Goal: Task Accomplishment & Management: Use online tool/utility

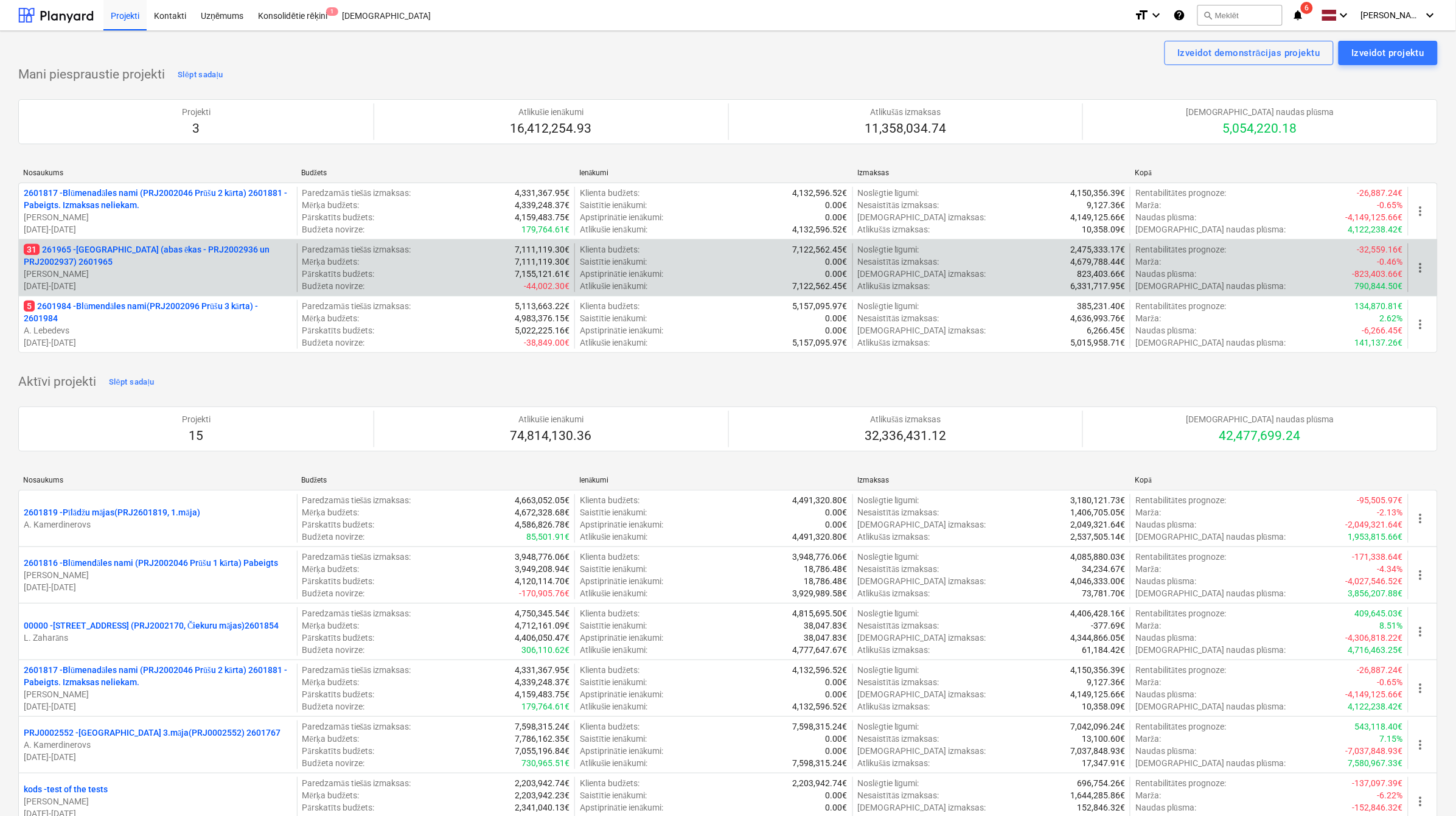
click at [198, 274] on p "[PERSON_NAME]" at bounding box center [158, 273] width 269 height 12
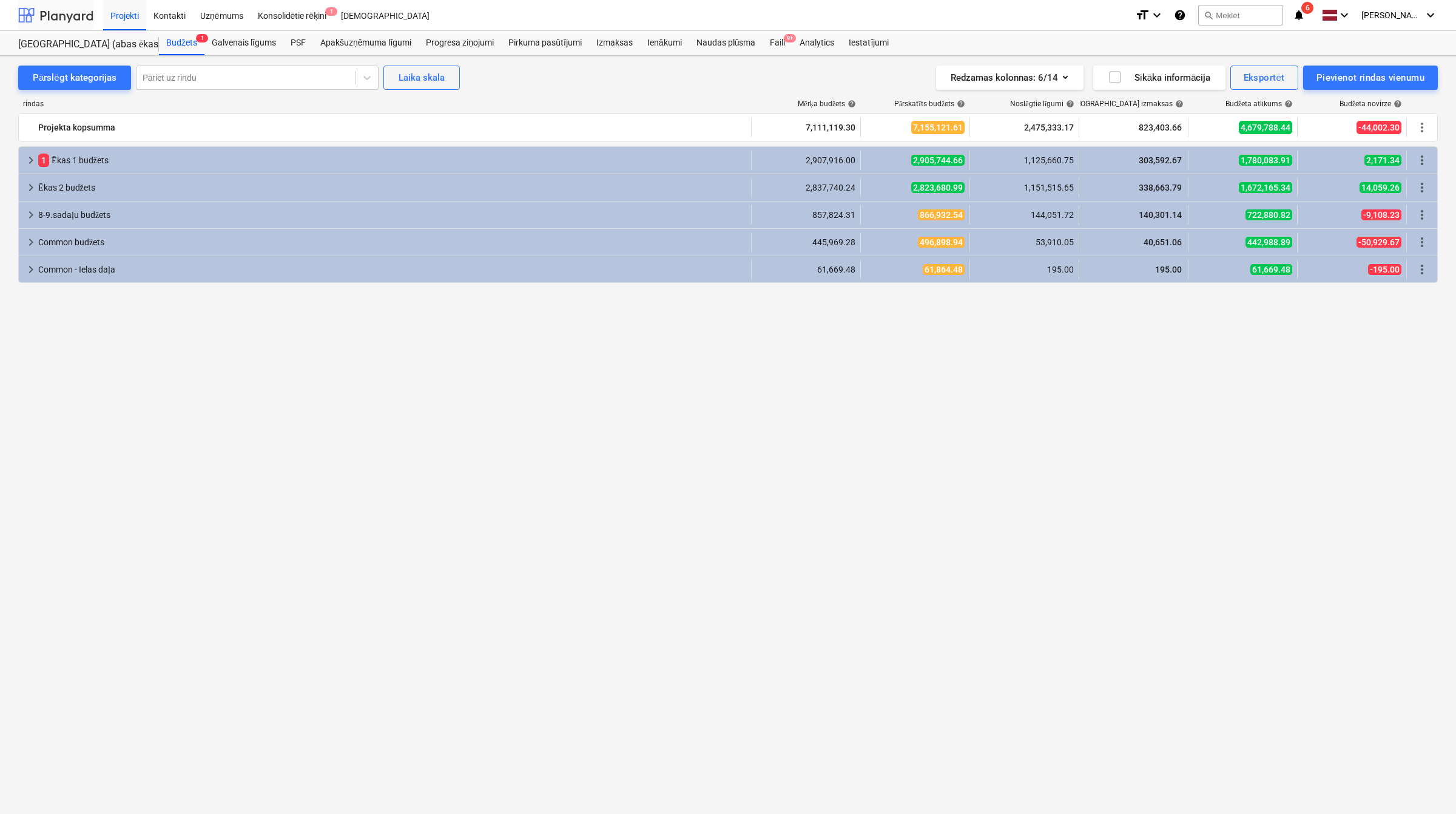
click at [78, 19] on div at bounding box center [55, 15] width 75 height 30
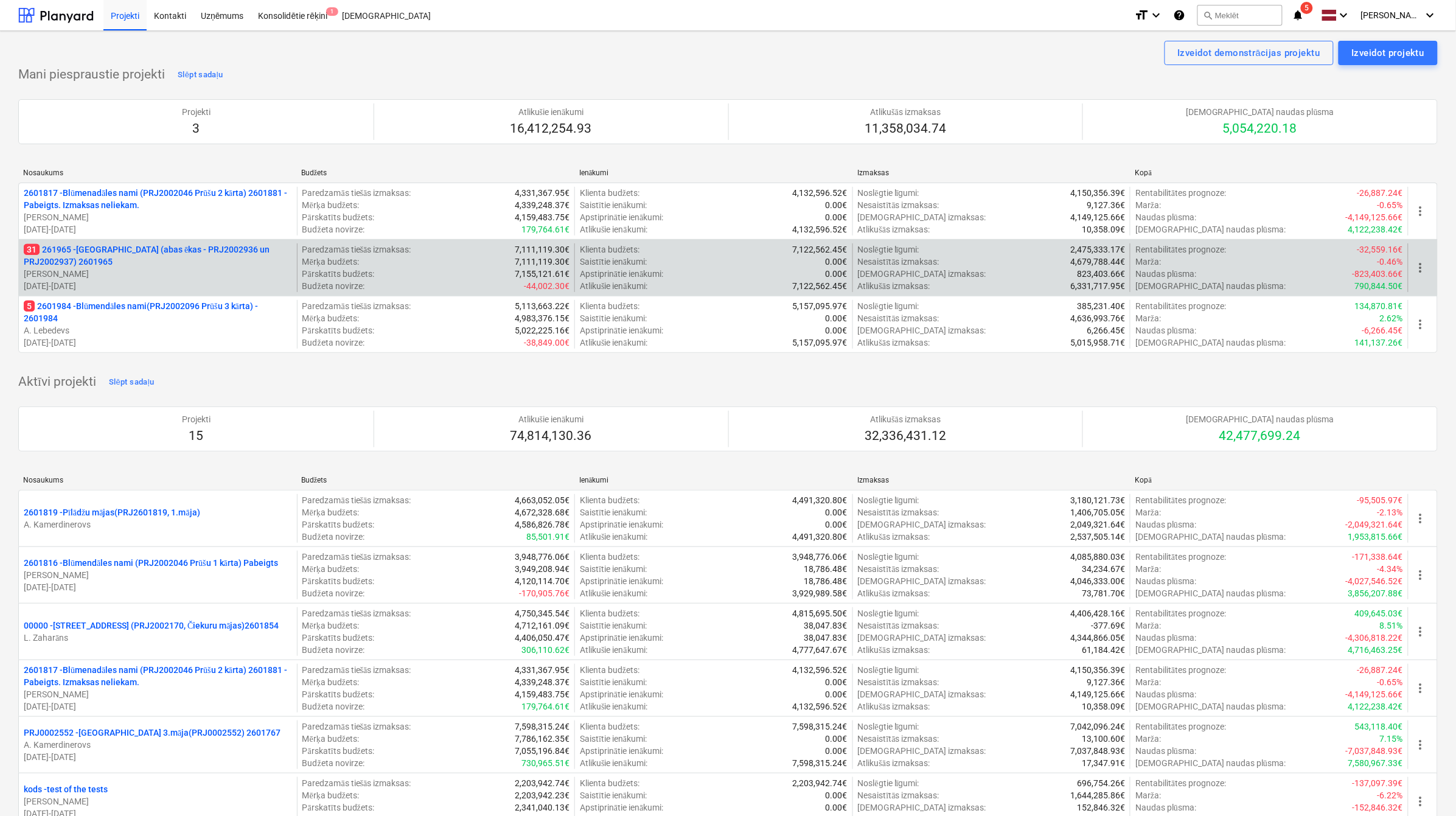
click at [148, 250] on p "31 261965 - [GEOGRAPHIC_DATA] (abas ēkas - PRJ2002936 un PRJ2002937) 2601965" at bounding box center [158, 255] width 269 height 25
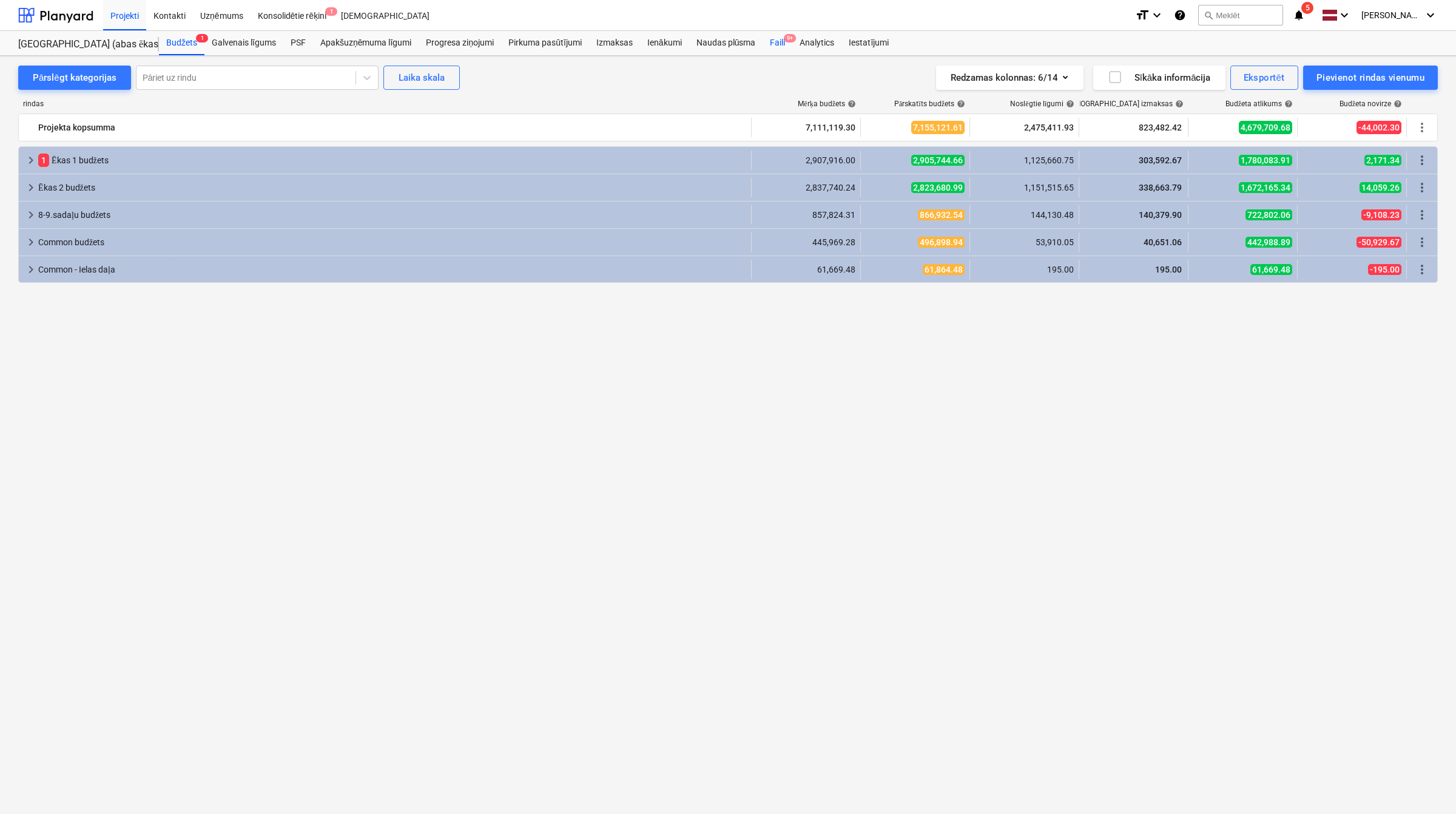
click at [780, 35] on div "Faili 9+" at bounding box center [777, 44] width 29 height 25
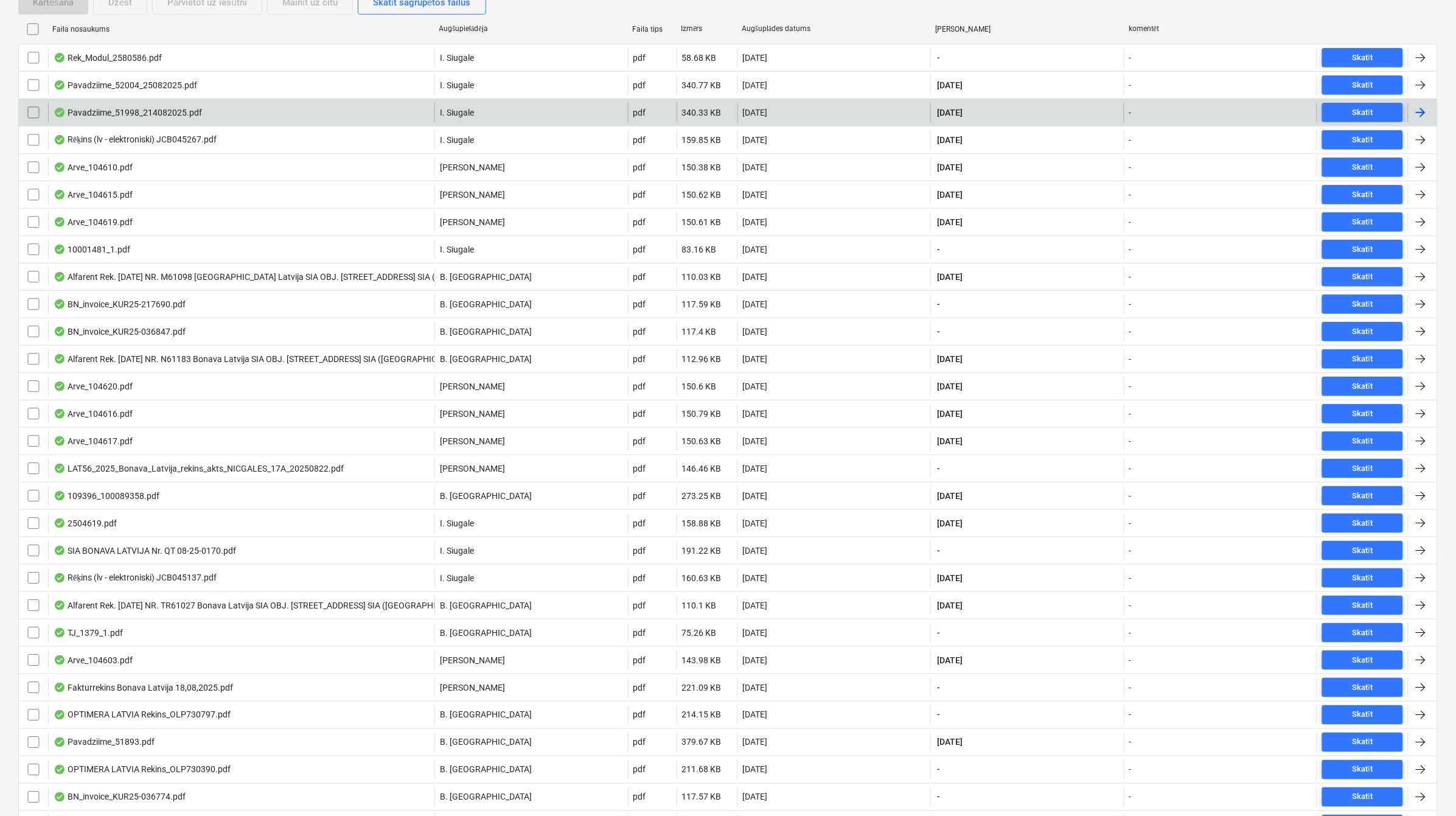
scroll to position [305, 0]
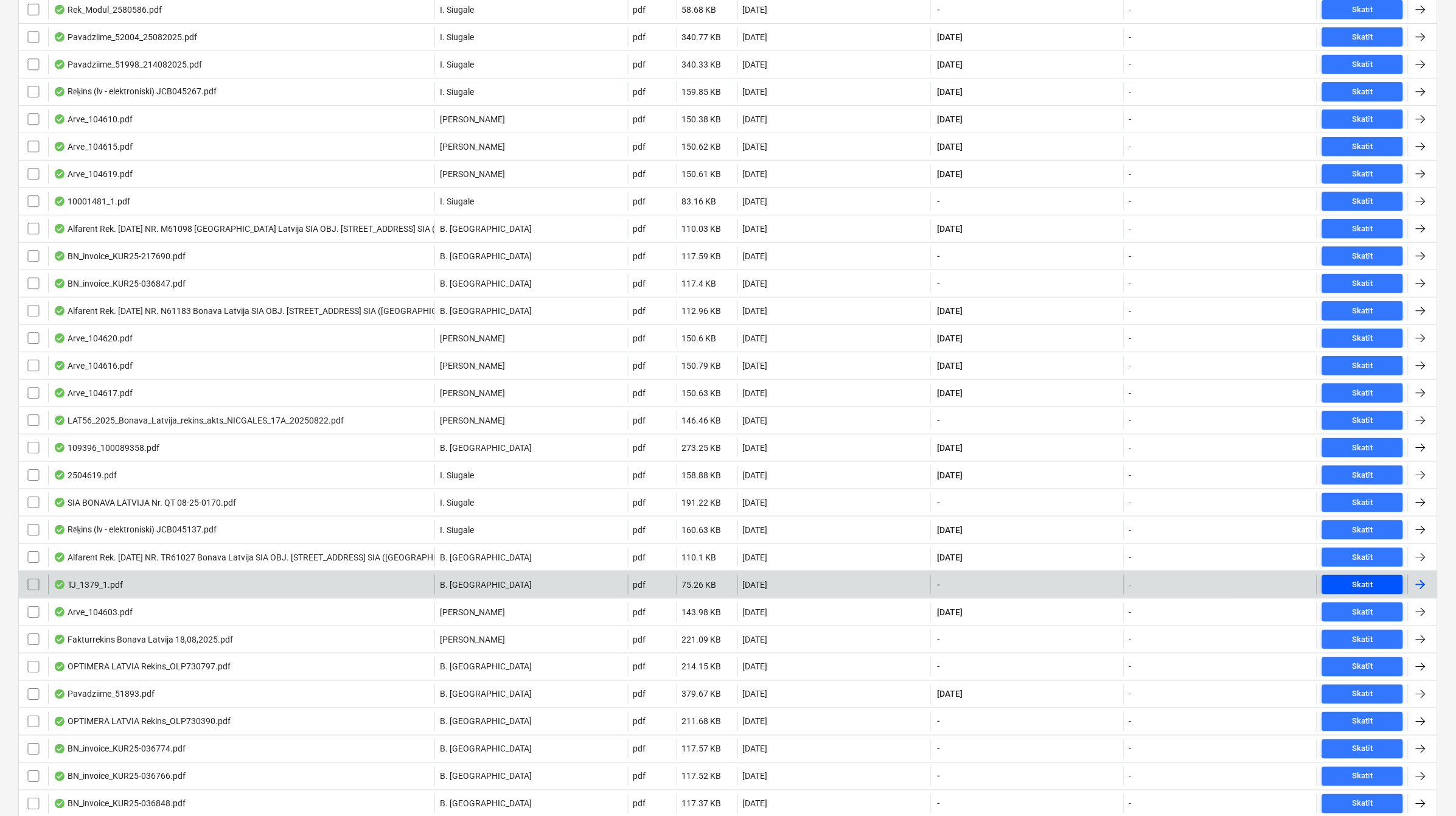
click at [1378, 581] on span "Skatīt" at bounding box center [1362, 584] width 71 height 14
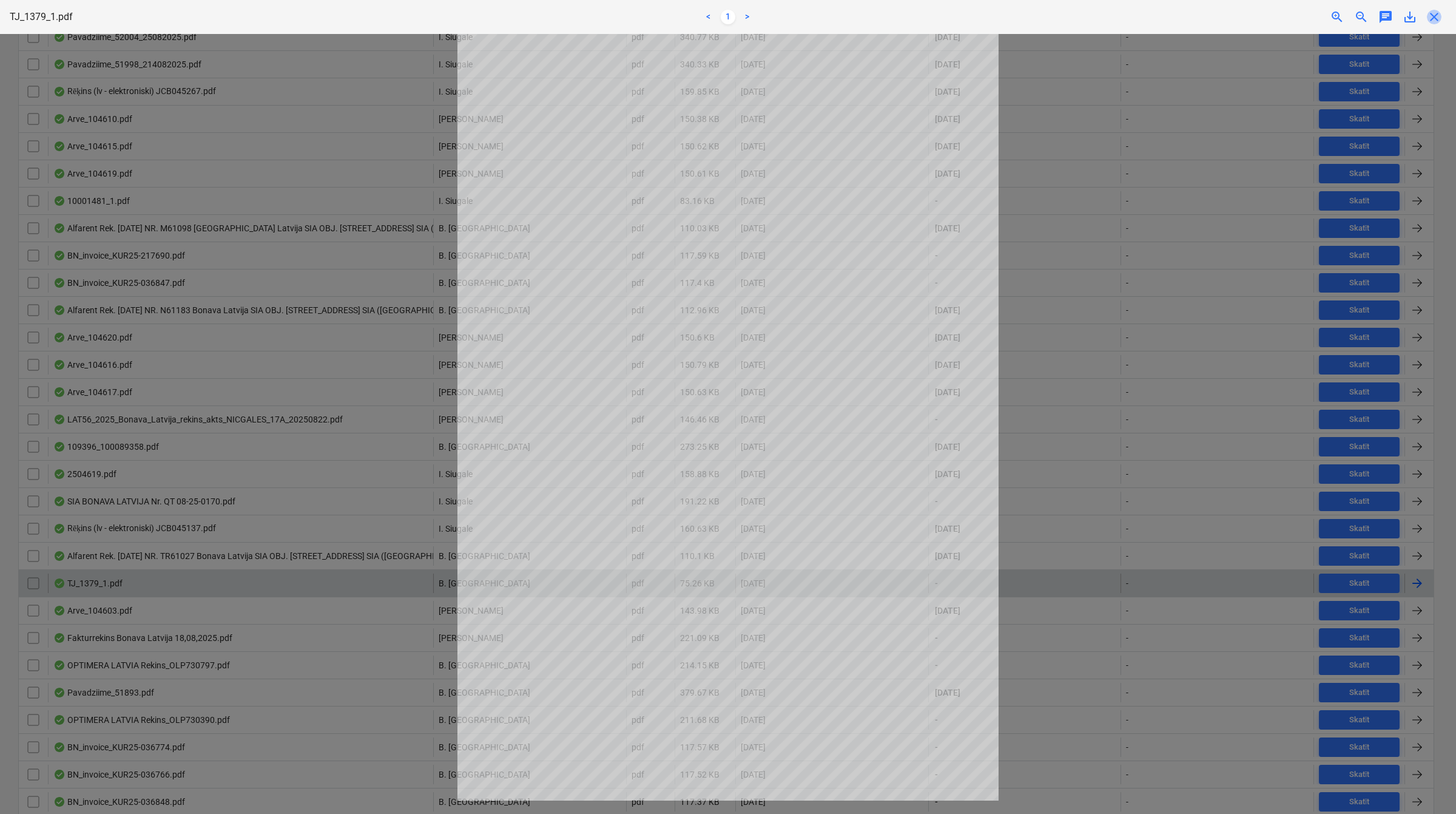
click at [1434, 16] on span "close" at bounding box center [1433, 16] width 14 height 14
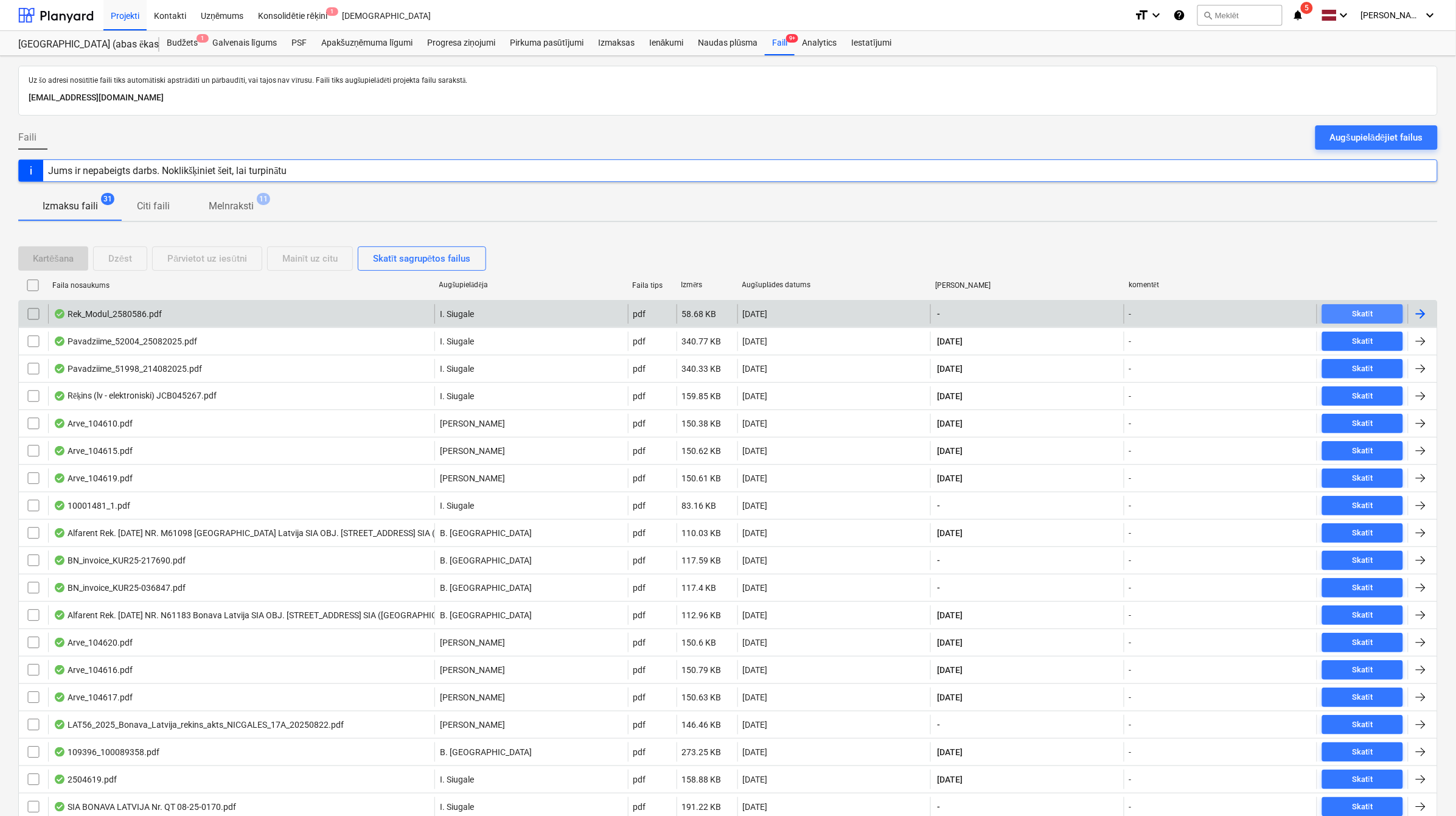
click at [1371, 306] on button "Skatīt" at bounding box center [1362, 314] width 81 height 20
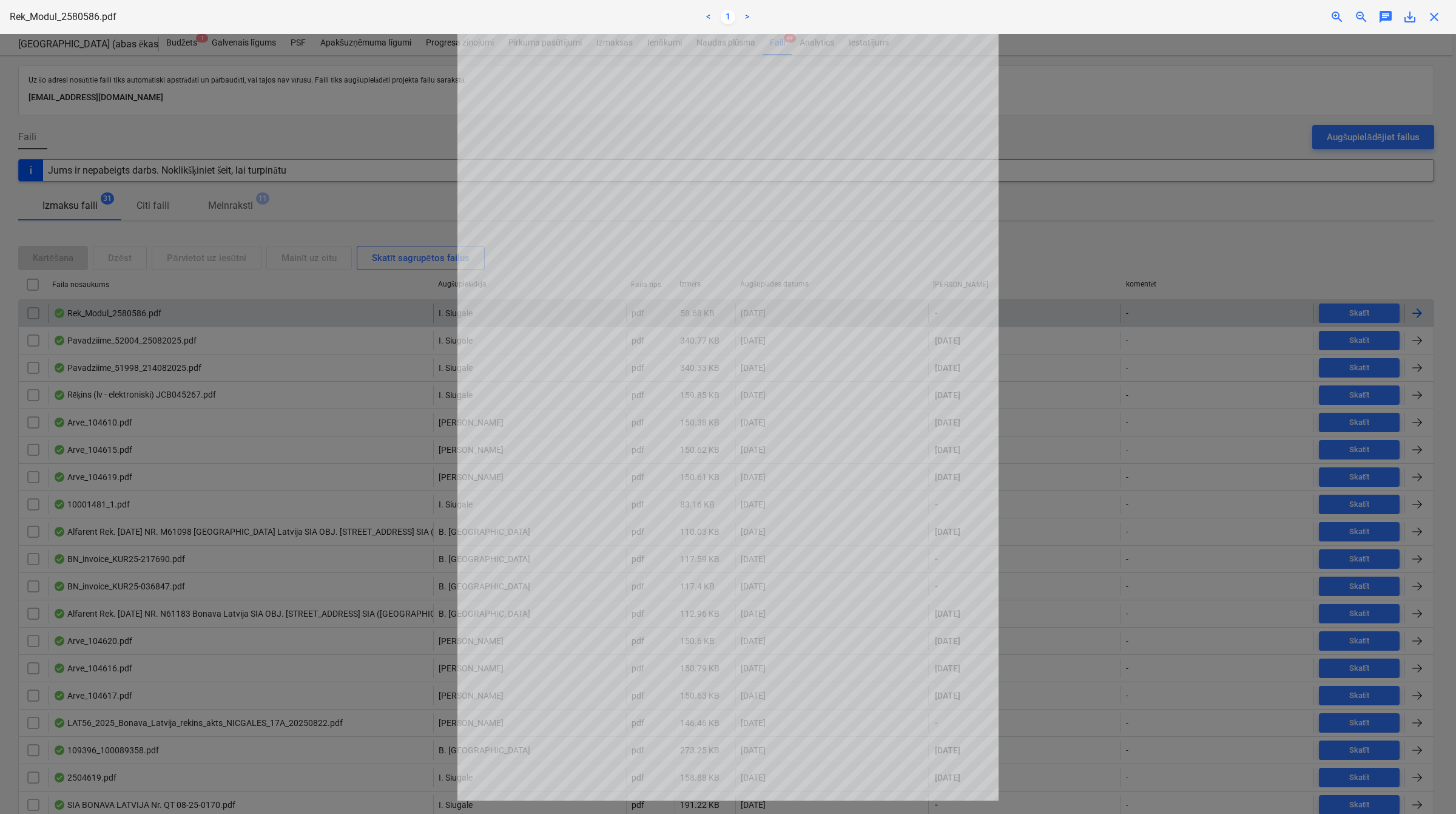
click at [1432, 20] on span "close" at bounding box center [1433, 16] width 14 height 14
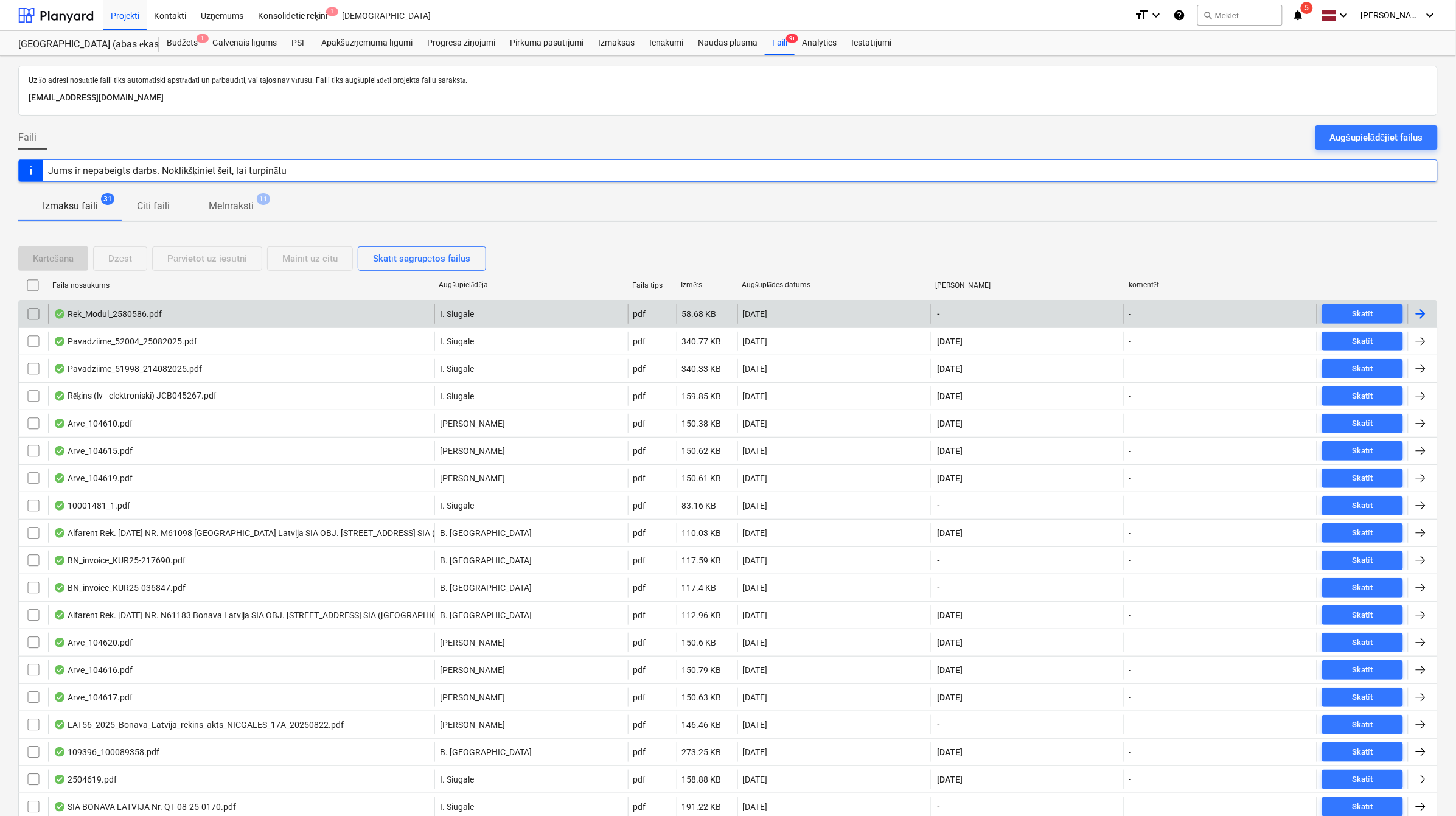
click at [1418, 318] on div at bounding box center [1420, 313] width 14 height 14
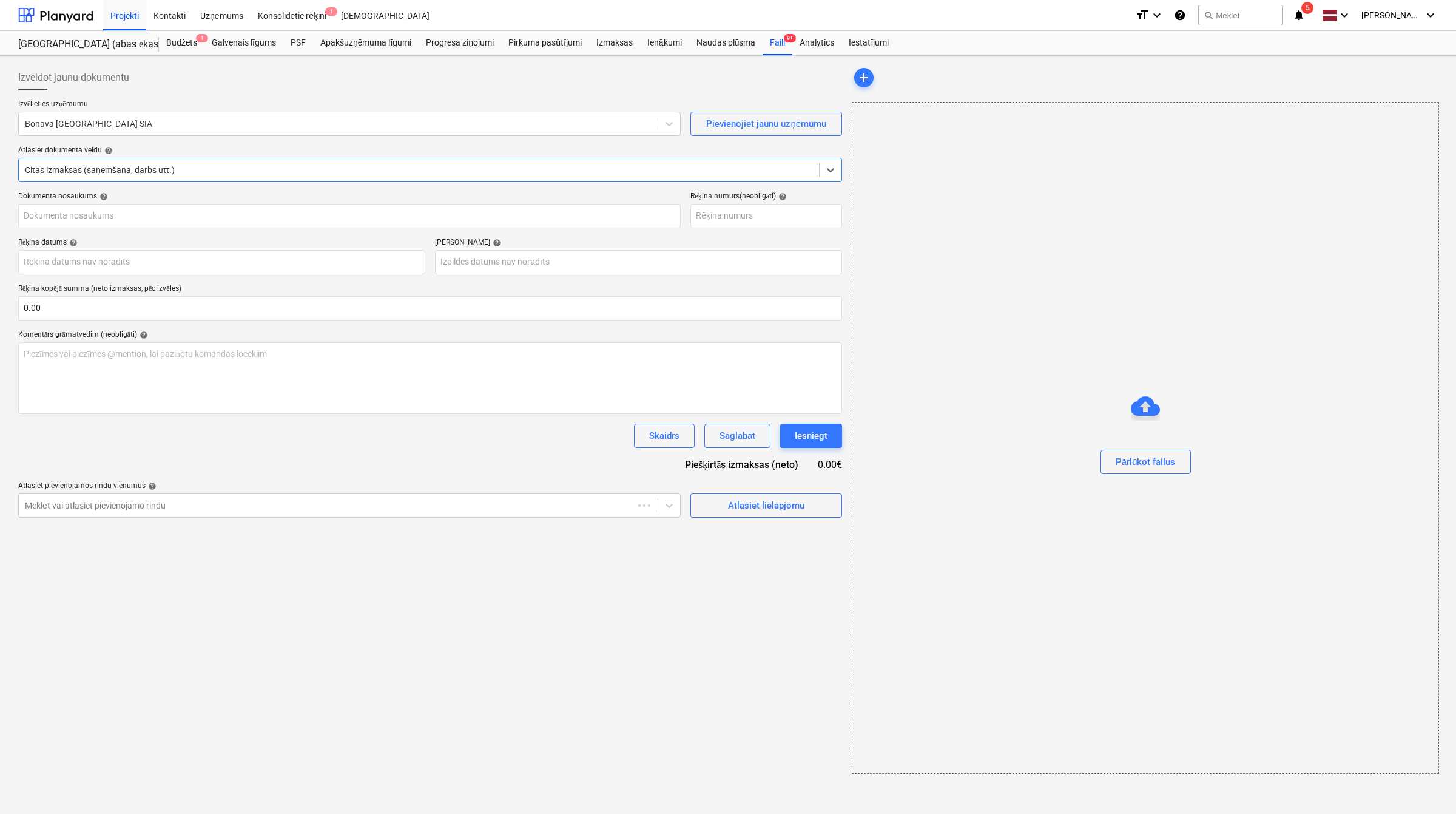
type input "2580586"
click at [1306, 12] on span "5" at bounding box center [1303, 8] width 12 height 12
click at [773, 88] on div "Izveidot jaunu dokumentu" at bounding box center [429, 78] width 821 height 25
click at [304, 120] on div at bounding box center [337, 123] width 624 height 12
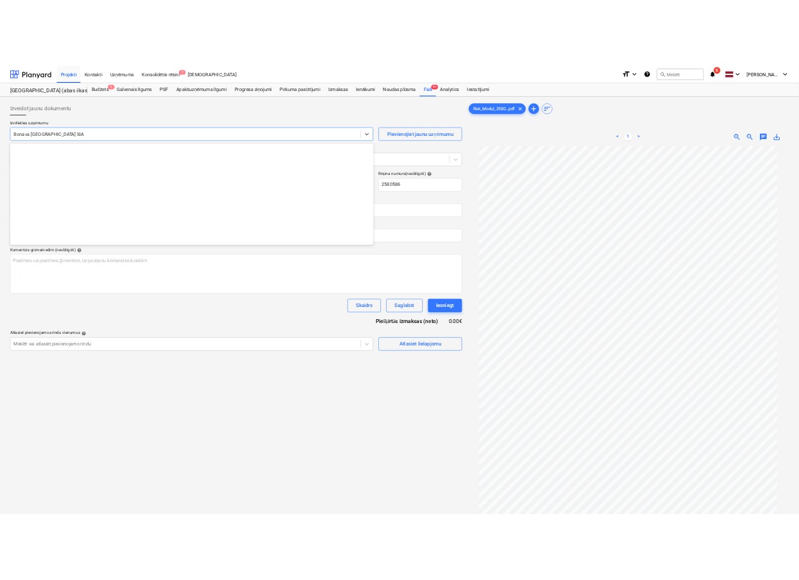
scroll to position [2356, 0]
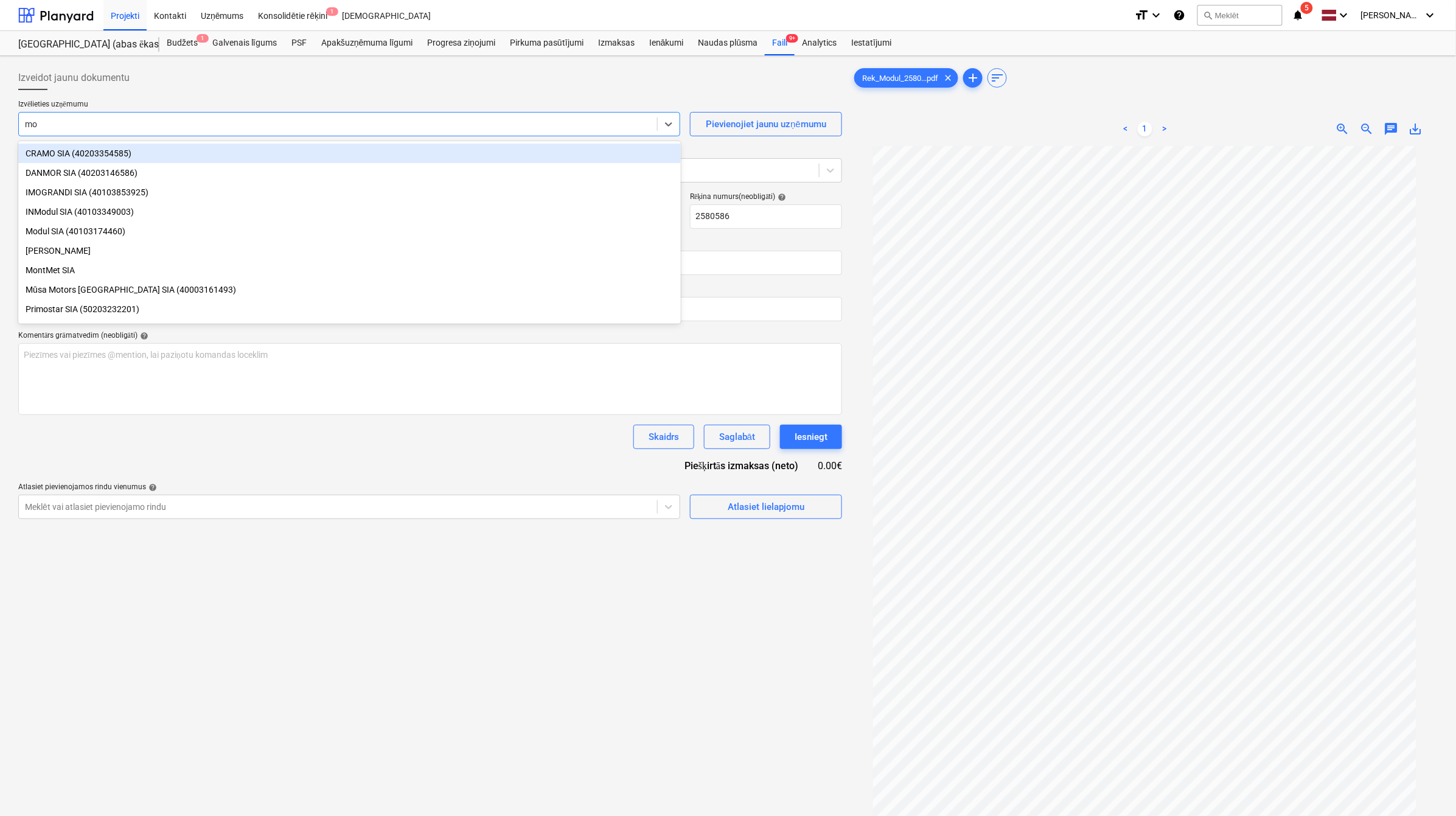
type input "mo"
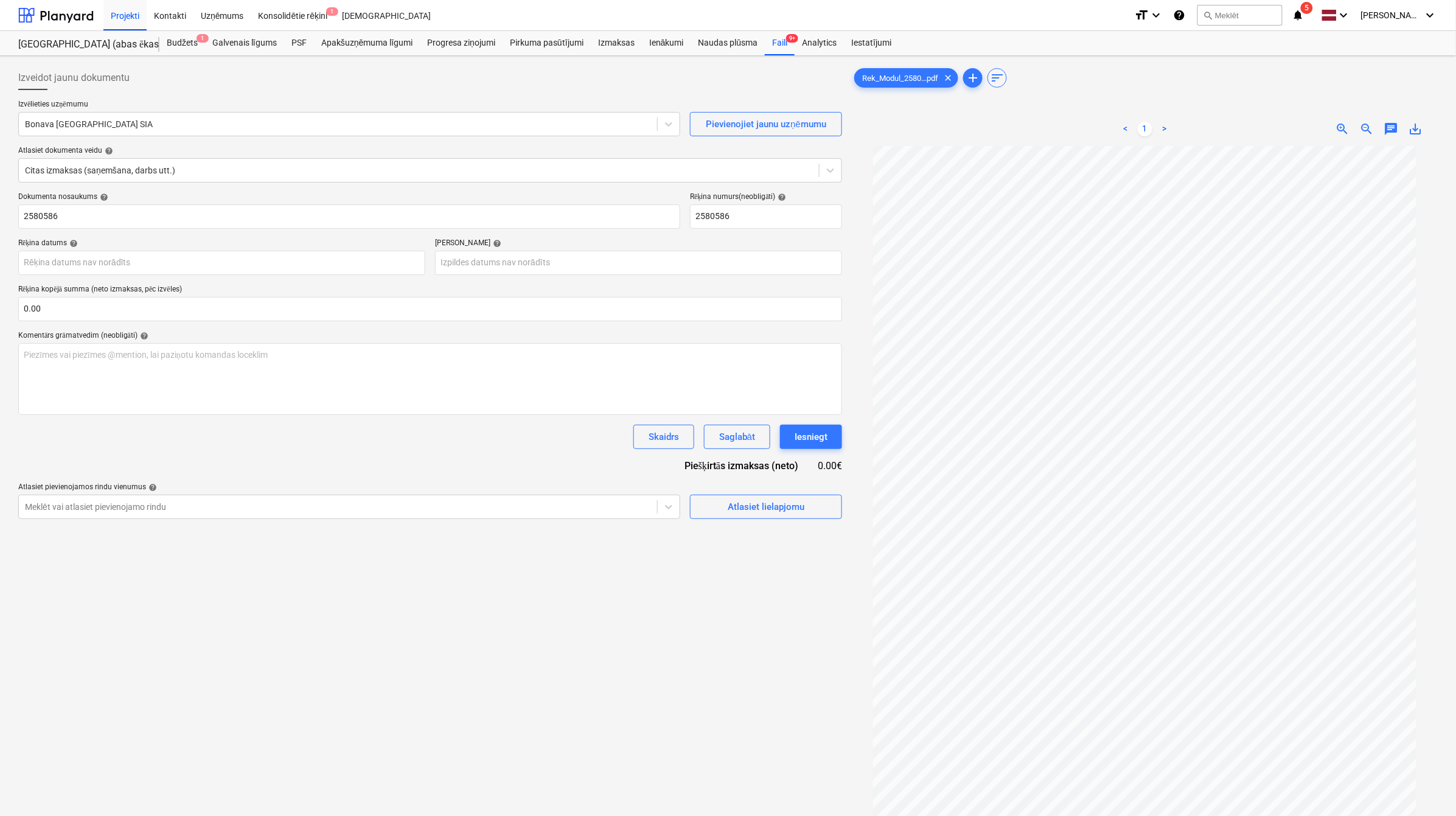
click at [314, 72] on div "Izveidot jaunu dokumentu" at bounding box center [430, 78] width 824 height 25
click at [49, 21] on div at bounding box center [55, 15] width 75 height 30
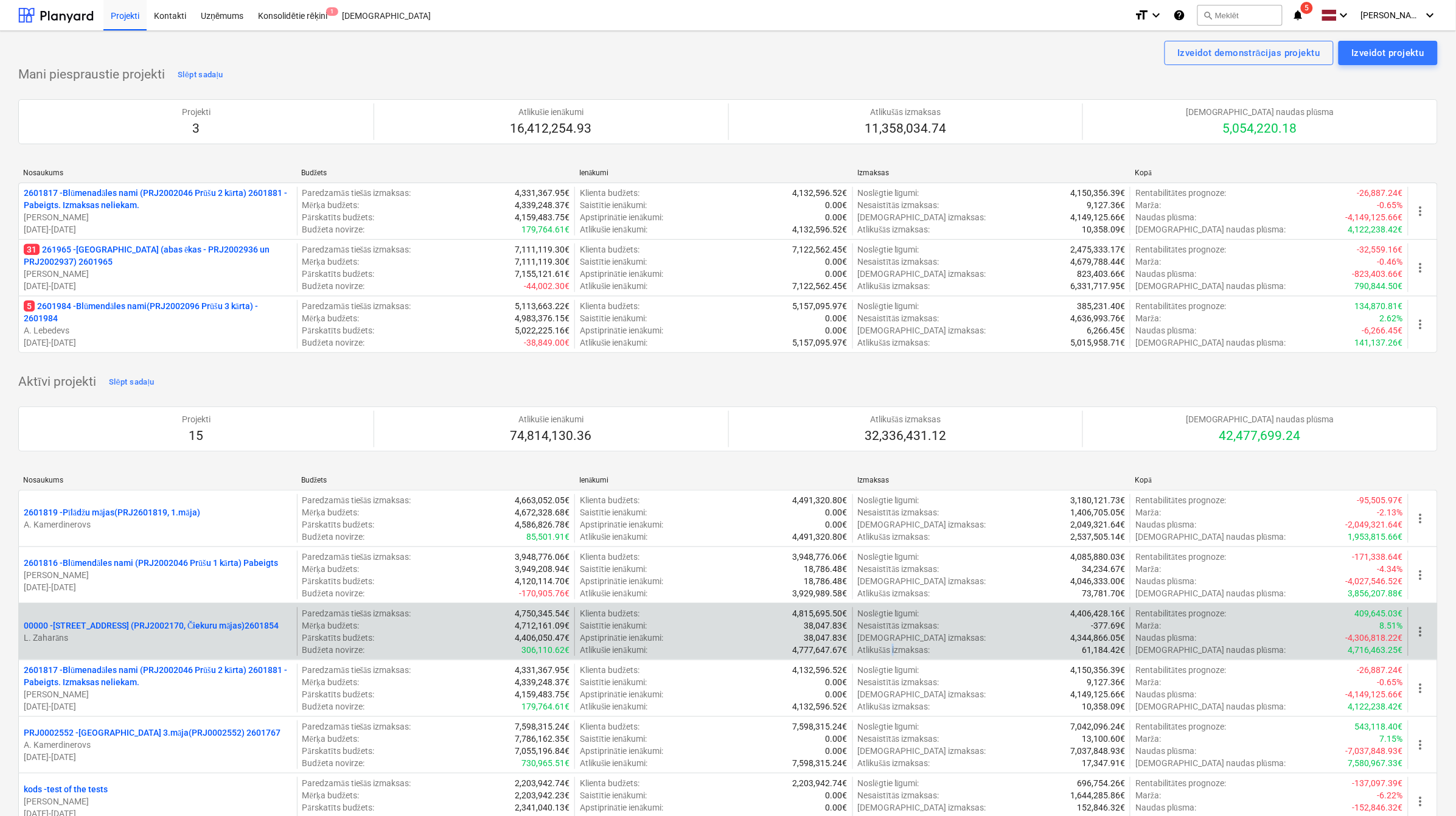
click at [896, 652] on p "Atlikušās izmaksas :" at bounding box center [894, 649] width 72 height 12
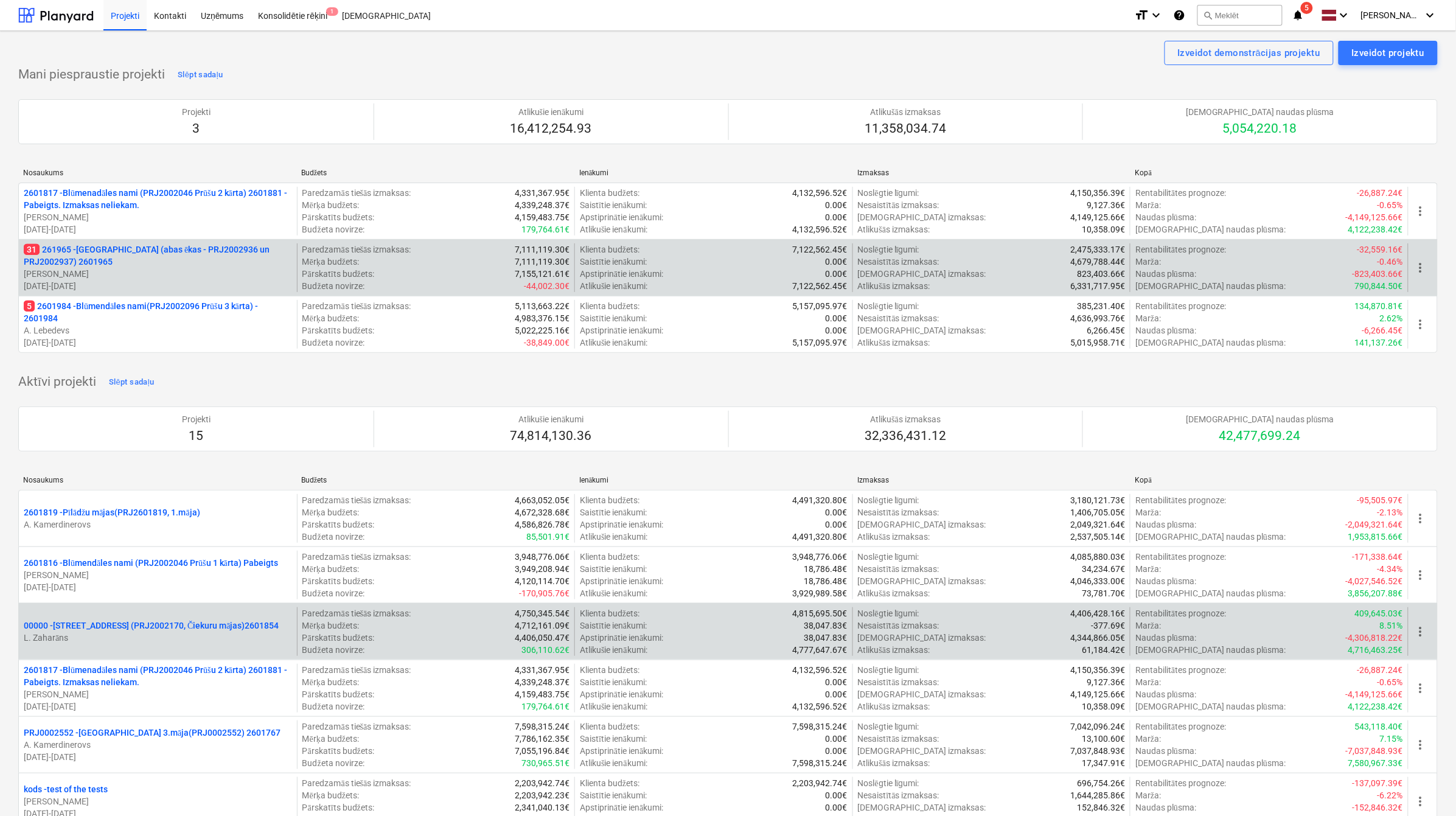
click at [103, 252] on p "31 261965 - [GEOGRAPHIC_DATA] (abas ēkas - PRJ2002936 un PRJ2002937) 2601965" at bounding box center [158, 255] width 269 height 25
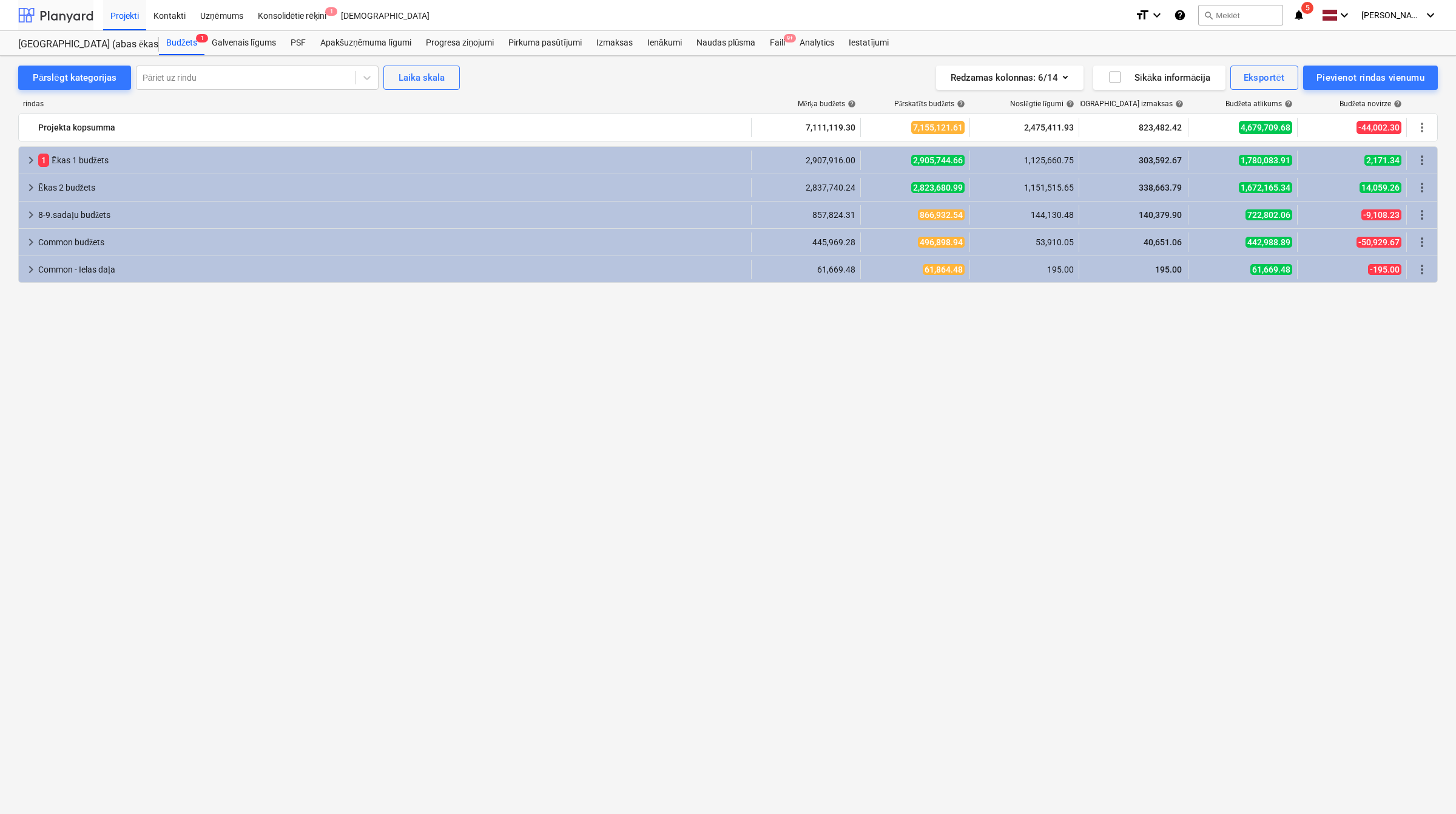
click at [48, 20] on div at bounding box center [55, 15] width 75 height 30
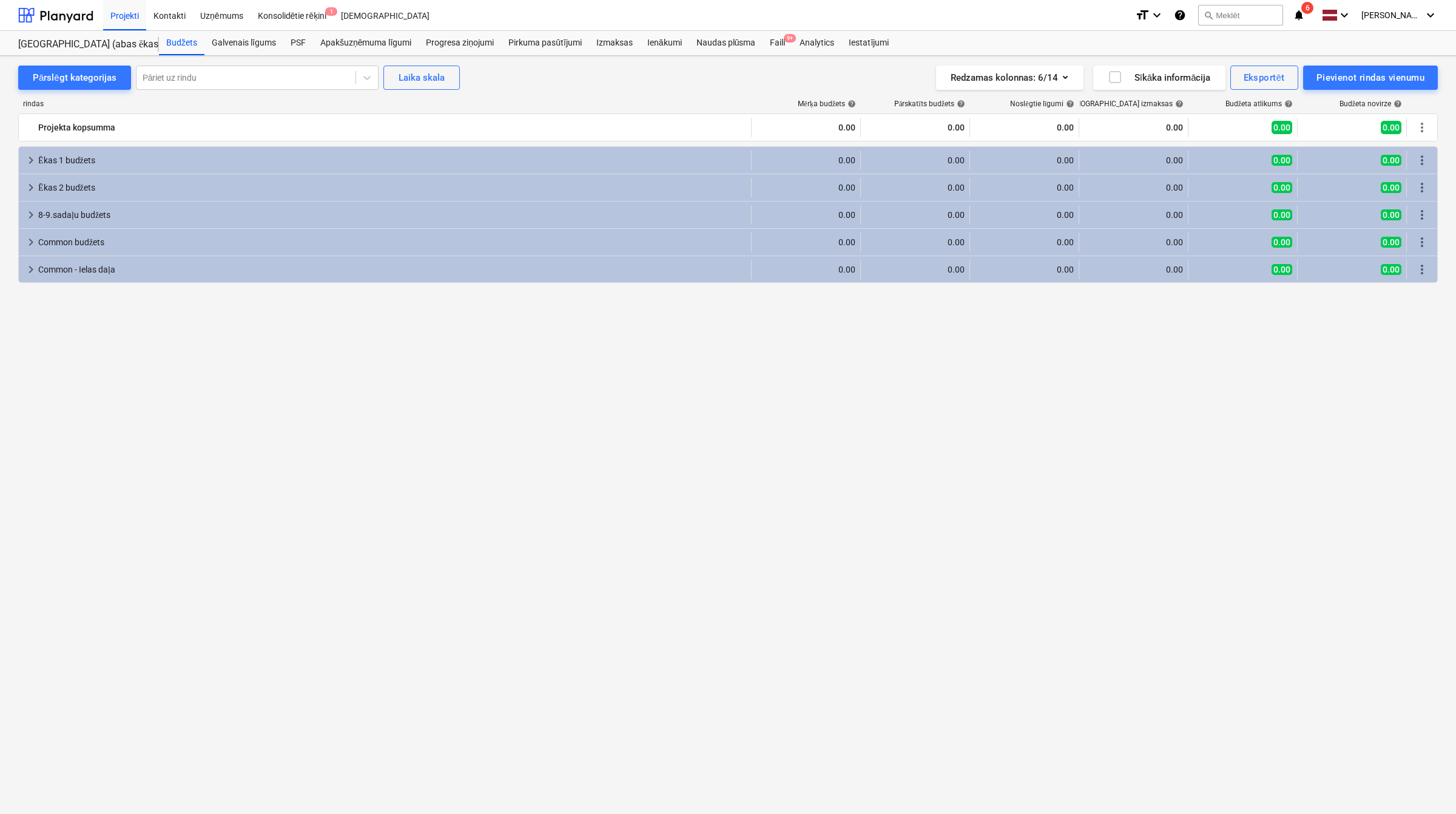
click at [1302, 15] on icon "notifications" at bounding box center [1298, 14] width 12 height 14
